Goal: Task Accomplishment & Management: Manage account settings

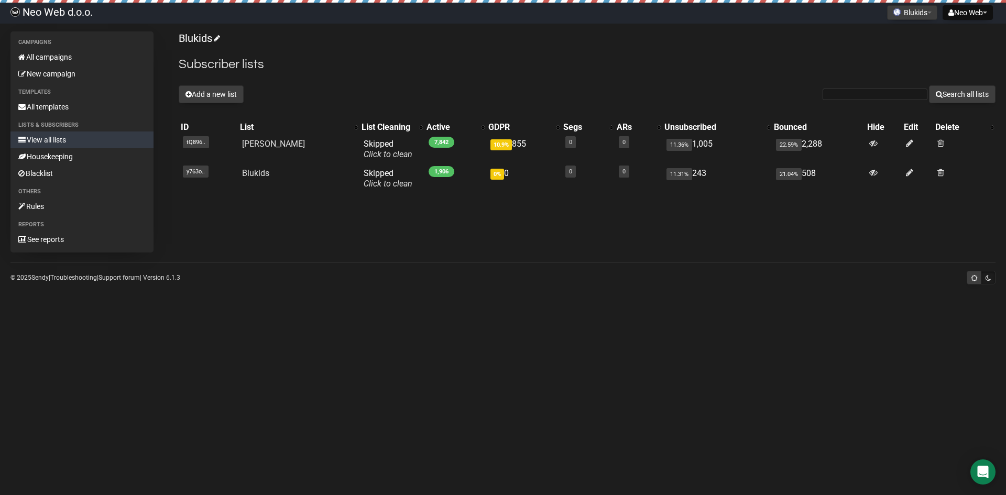
click at [273, 412] on body "Neo Web d.o.o. Neo Web Settings Logout Blukids Ahkproperty Alfapro.ba Blukids B…" at bounding box center [503, 247] width 1006 height 495
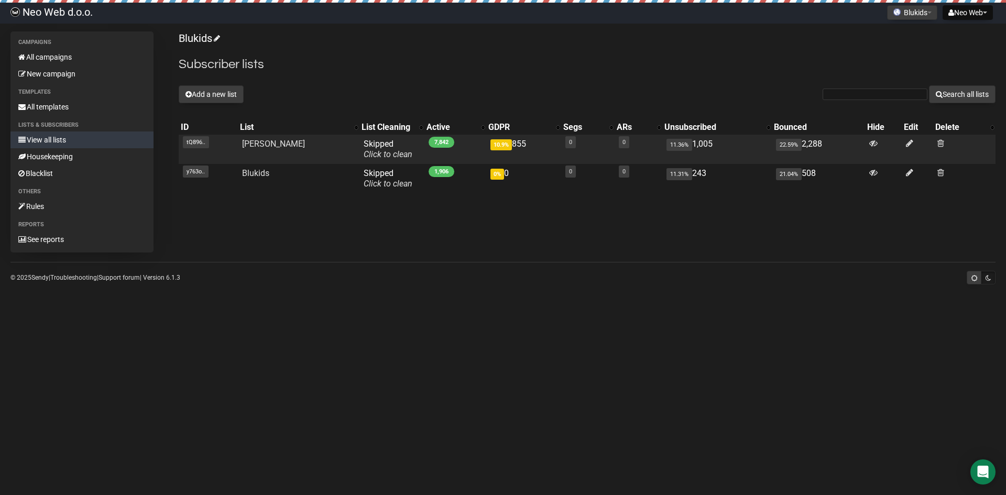
click at [293, 146] on td "[PERSON_NAME]" at bounding box center [299, 149] width 122 height 29
click at [568, 152] on td "0" at bounding box center [587, 149] width 53 height 29
click at [906, 143] on icon at bounding box center [909, 143] width 7 height 9
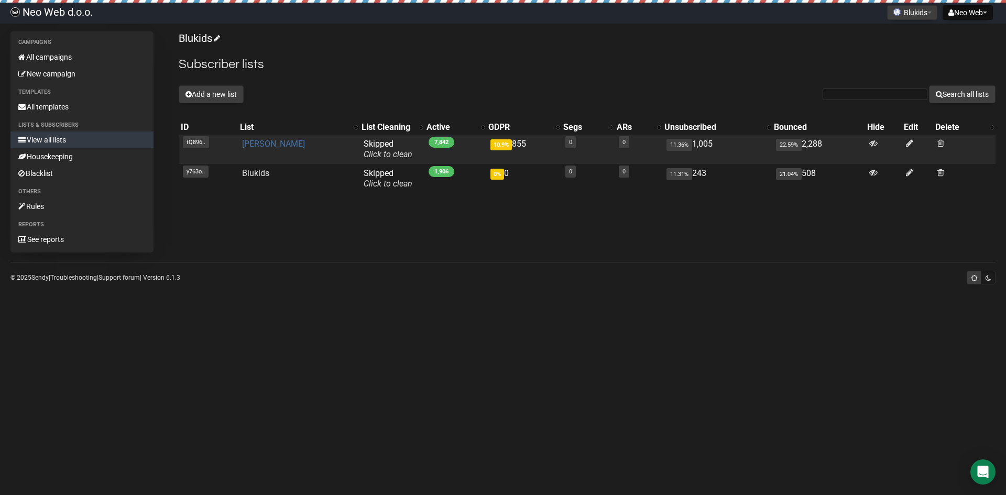
click at [270, 146] on link "[PERSON_NAME]" at bounding box center [273, 144] width 63 height 10
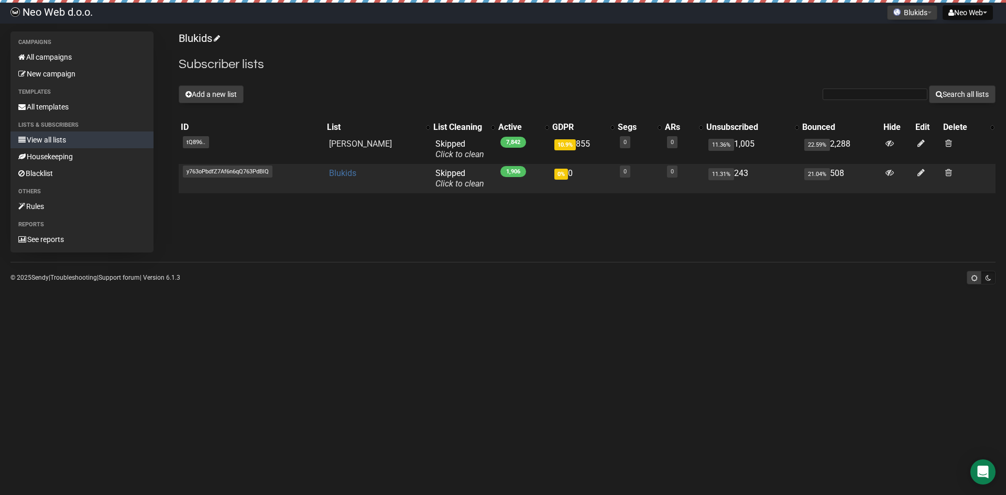
click at [354, 173] on link "Blukids" at bounding box center [342, 173] width 27 height 10
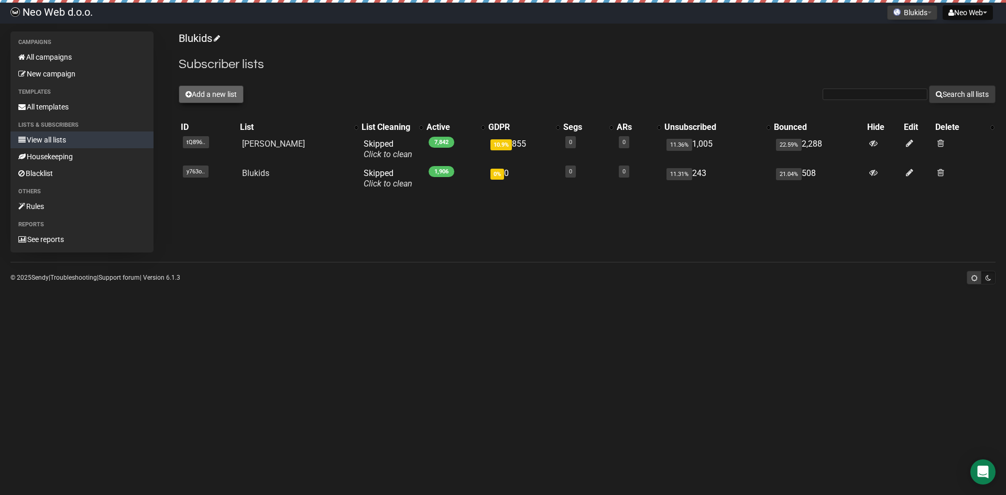
click at [201, 94] on button "Add a new list" at bounding box center [211, 94] width 65 height 18
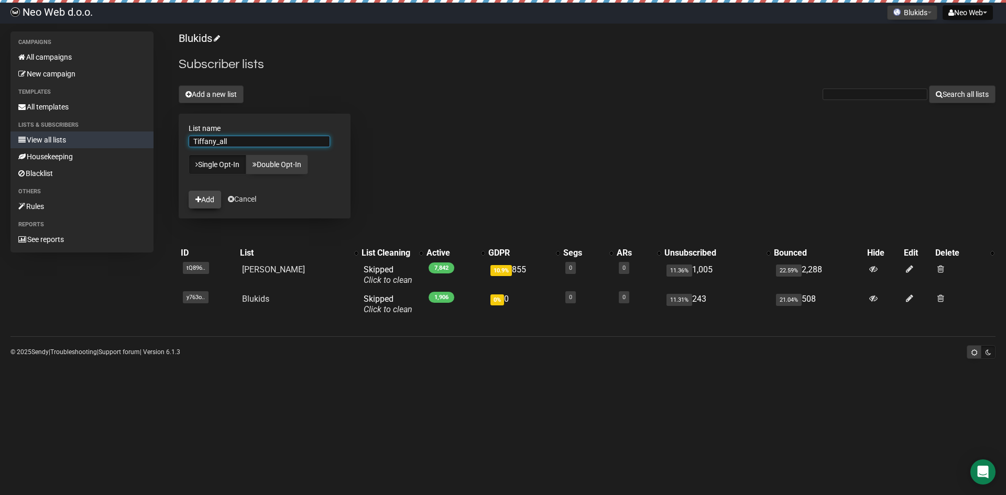
type input "Tiffany_all"
click at [197, 201] on icon "submit" at bounding box center [198, 199] width 6 height 7
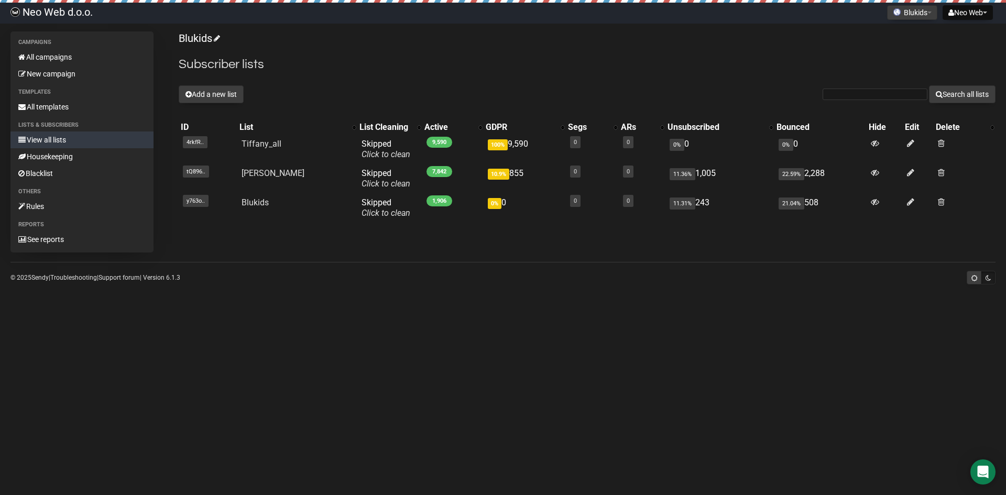
drag, startPoint x: 206, startPoint y: 330, endPoint x: 244, endPoint y: 318, distance: 39.4
click at [206, 330] on body "Neo Web d.o.o. Neo Web Settings Logout Blukids Ahkproperty [DOMAIN_NAME] Blukid…" at bounding box center [503, 247] width 1006 height 495
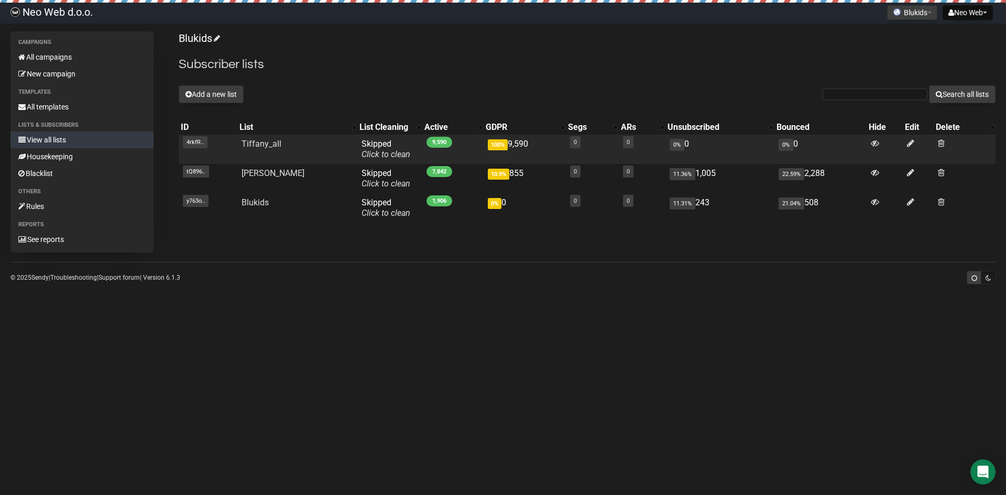
click at [300, 151] on td "Tiffany_all" at bounding box center [297, 149] width 120 height 29
click at [280, 144] on link "Tiffany_all" at bounding box center [261, 144] width 40 height 10
